Goal: Task Accomplishment & Management: Use online tool/utility

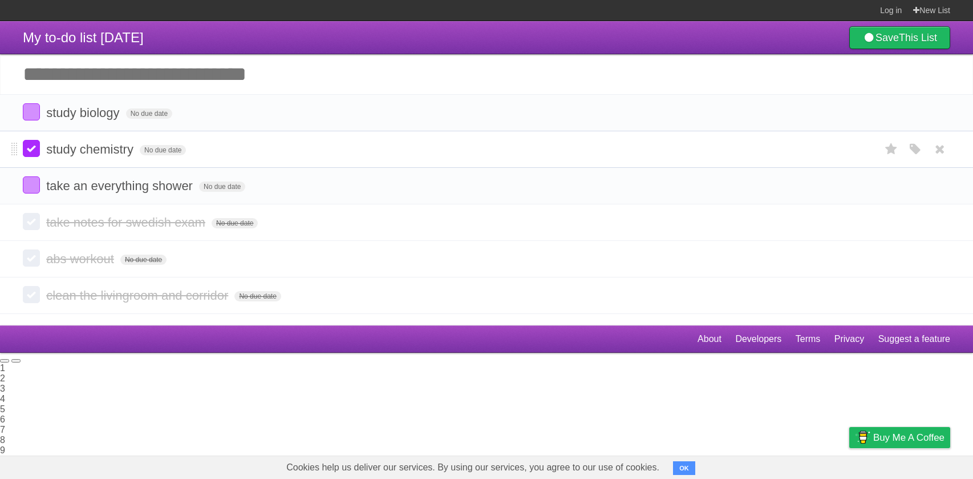
click at [26, 146] on label at bounding box center [31, 148] width 17 height 17
click at [462, 325] on article "My to-do list [DATE] Save This List Add another task ********* study biology No…" at bounding box center [486, 173] width 973 height 304
click at [70, 226] on span "take notes for swedish exam" at bounding box center [127, 222] width 162 height 14
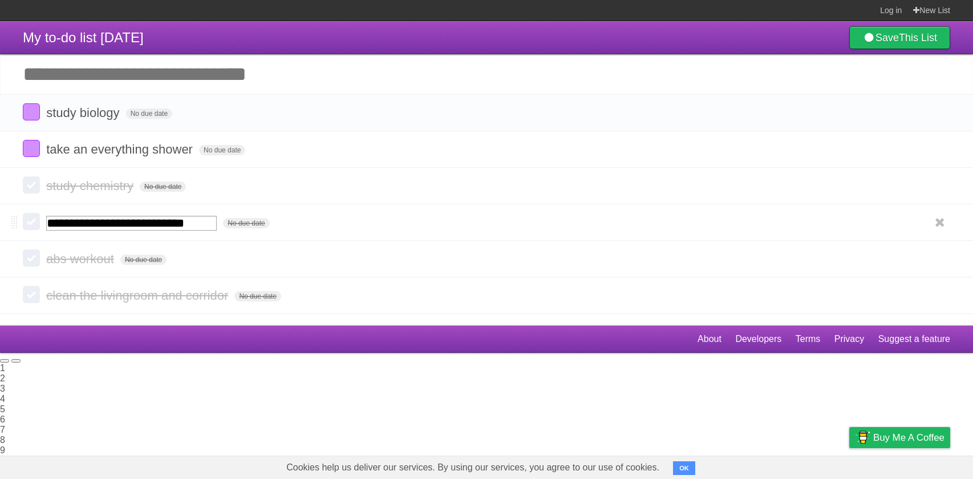
click at [37, 224] on label at bounding box center [31, 221] width 17 height 17
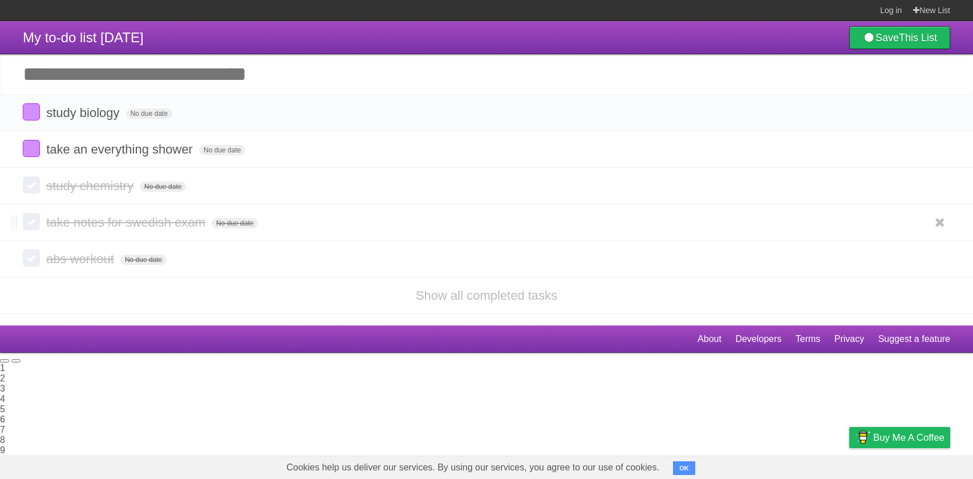
click at [46, 220] on span "take notes for swedish exam" at bounding box center [127, 222] width 162 height 14
click at [35, 222] on label at bounding box center [31, 221] width 17 height 17
click at [36, 149] on label at bounding box center [31, 148] width 17 height 17
click at [444, 289] on link "Show all completed tasks" at bounding box center [486, 295] width 141 height 14
